Goal: Task Accomplishment & Management: Complete application form

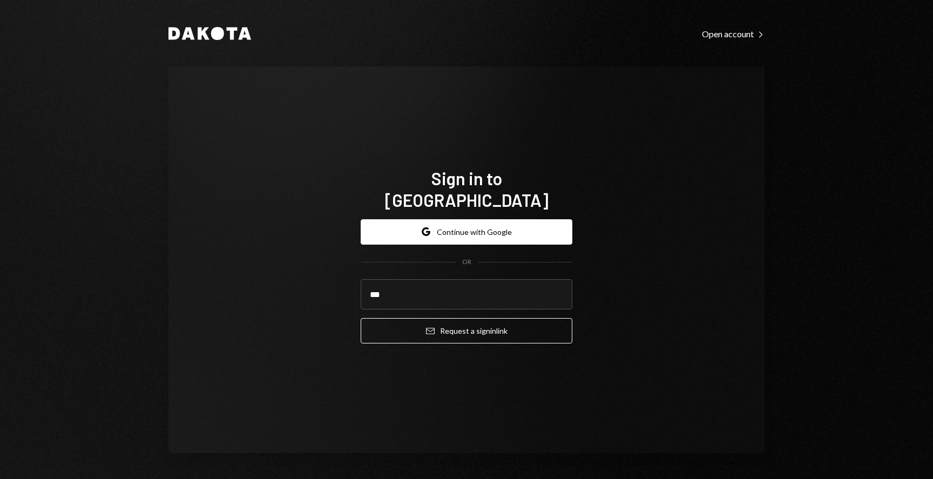
type input "**********"
click at [457, 322] on button "Email Request a sign in link" at bounding box center [467, 330] width 212 height 25
type input "**********"
click at [452, 323] on button "Email Request a sign in link" at bounding box center [467, 330] width 212 height 25
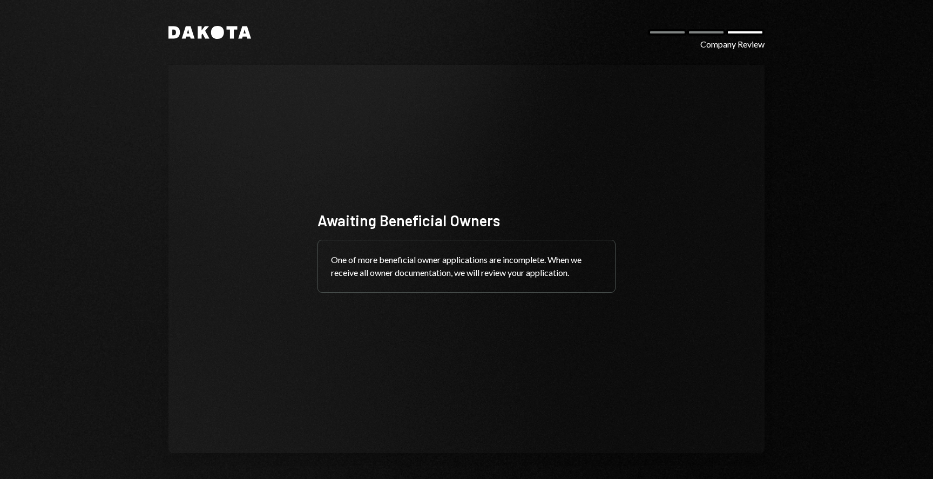
click at [481, 265] on div "One of more beneficial owner applications are incomplete. When we receive all o…" at bounding box center [466, 266] width 297 height 52
click at [432, 226] on div "Awaiting Beneficial Owners" at bounding box center [466, 220] width 298 height 21
click at [728, 45] on div "Company Review" at bounding box center [732, 44] width 64 height 13
click at [220, 30] on icon at bounding box center [217, 32] width 13 height 13
click at [736, 44] on div "Company Review" at bounding box center [732, 44] width 64 height 13
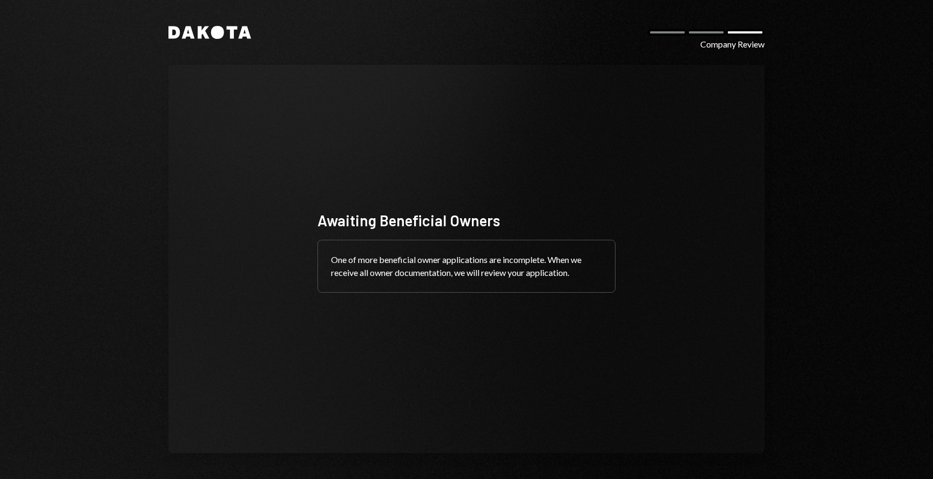
click at [691, 29] on div "Dakota Company Review" at bounding box center [466, 32] width 596 height 13
drag, startPoint x: 708, startPoint y: 31, endPoint x: 682, endPoint y: 31, distance: 26.5
click at [700, 31] on div at bounding box center [706, 32] width 39 height 6
